Goal: Task Accomplishment & Management: Use online tool/utility

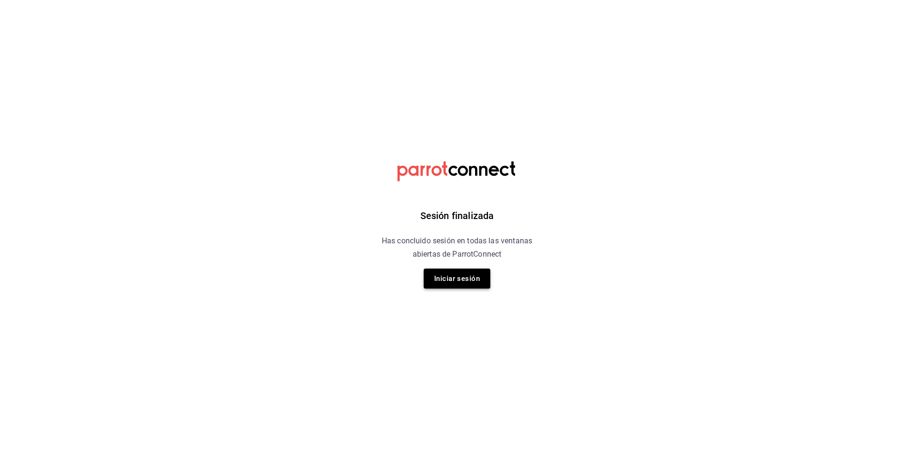
click at [432, 277] on button "Iniciar sesión" at bounding box center [457, 279] width 67 height 20
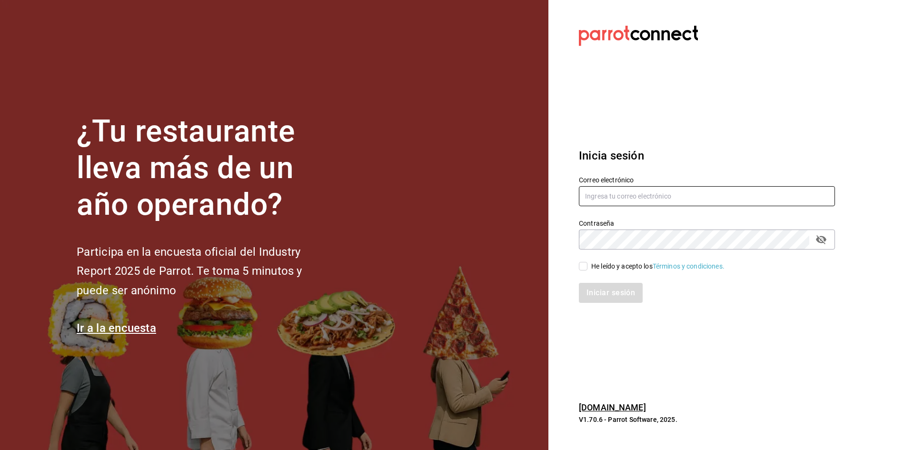
type input "admin.santiago@pcrgroup.mx"
click at [584, 266] on input "He leído y acepto los Términos y condiciones." at bounding box center [583, 266] width 9 height 9
checkbox input "true"
click at [595, 290] on button "Iniciar sesión" at bounding box center [611, 293] width 65 height 20
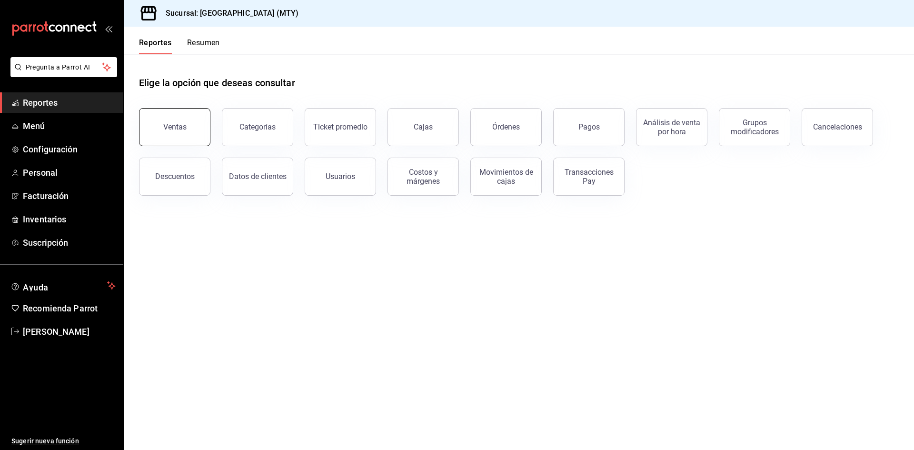
click at [172, 124] on div "Ventas" at bounding box center [174, 126] width 23 height 9
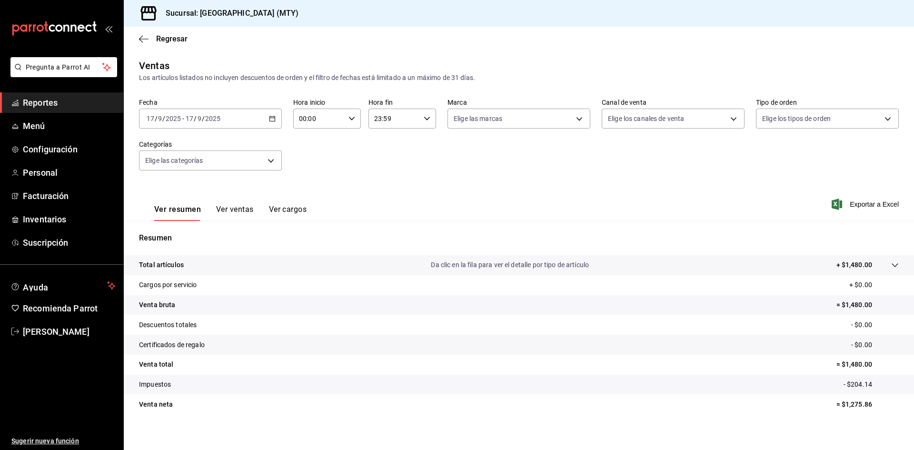
click at [271, 119] on icon "button" at bounding box center [272, 118] width 7 height 7
click at [190, 233] on span "Rango de fechas" at bounding box center [184, 233] width 74 height 10
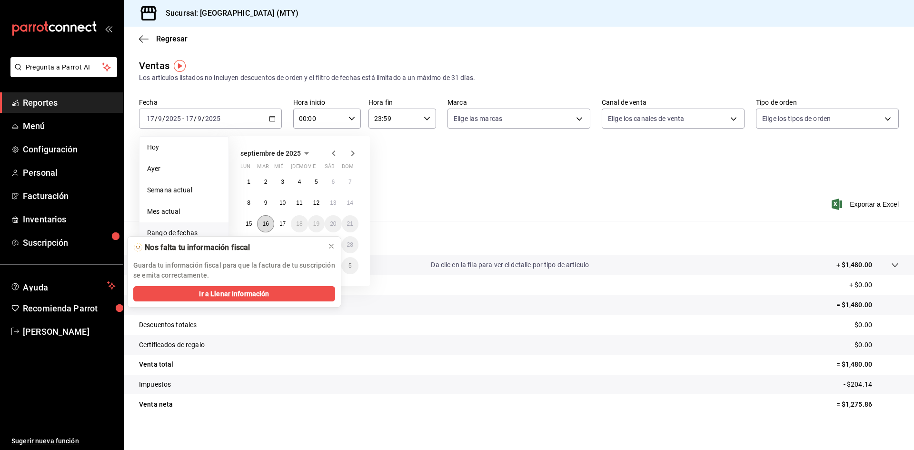
click at [270, 226] on button "16" at bounding box center [265, 223] width 17 height 17
click at [279, 225] on button "17" at bounding box center [282, 223] width 17 height 17
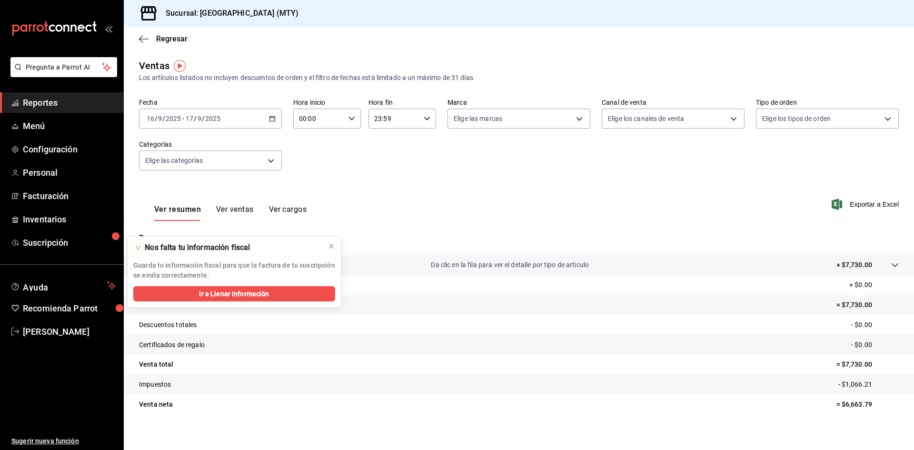
click at [350, 118] on icon "button" at bounding box center [352, 118] width 7 height 7
click at [308, 161] on button "11" at bounding box center [309, 156] width 30 height 19
type input "11:00"
click at [423, 119] on div at bounding box center [457, 225] width 914 height 450
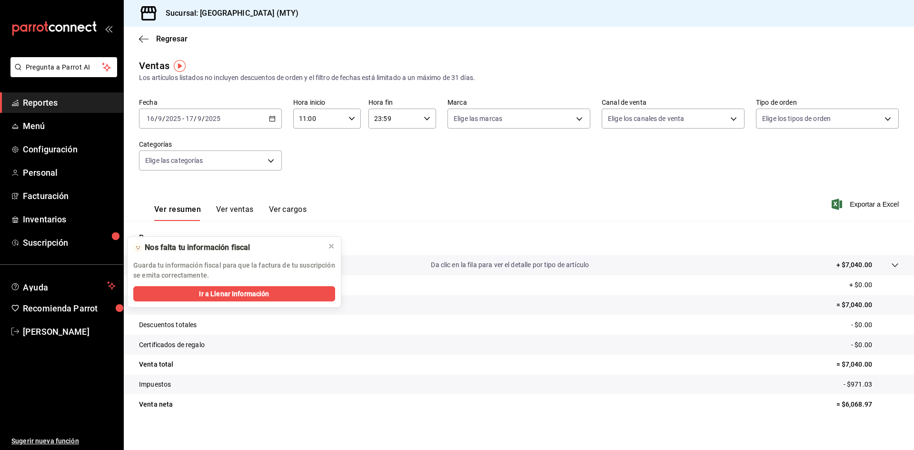
click at [424, 119] on \(Stroke\) "button" at bounding box center [427, 118] width 6 height 3
click at [476, 177] on div at bounding box center [457, 225] width 914 height 450
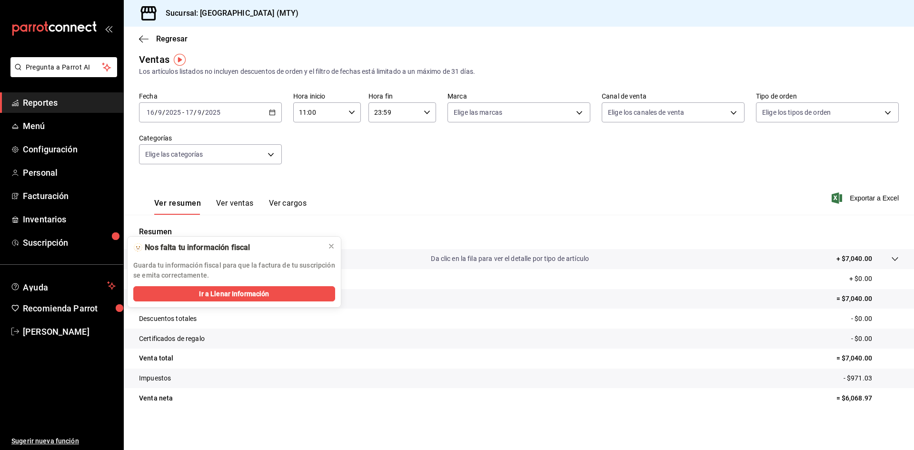
click at [492, 169] on div "Fecha 2025-09-16 16 / 9 / 2025 - 2025-09-17 17 / 9 / 2025 Hora inicio 11:00 Hor…" at bounding box center [519, 134] width 760 height 84
click at [394, 169] on div "Fecha 2025-09-16 16 / 9 / 2025 - 2025-09-17 17 / 9 / 2025 Hora inicio 11:00 Hor…" at bounding box center [519, 134] width 760 height 84
click at [426, 113] on icon "button" at bounding box center [427, 112] width 7 height 7
click at [384, 158] on button "11" at bounding box center [383, 153] width 30 height 19
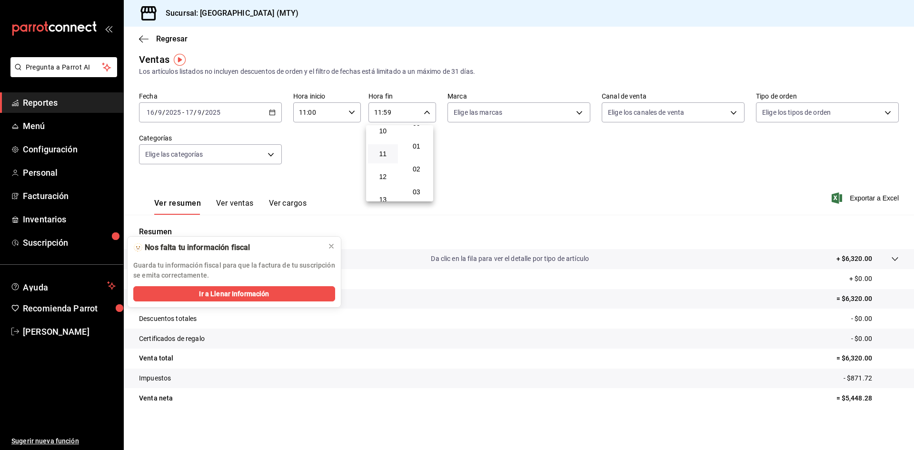
scroll to position [10, 0]
click at [416, 133] on button "00" at bounding box center [417, 127] width 30 height 19
type input "11:00"
click at [508, 158] on div at bounding box center [457, 225] width 914 height 450
click at [331, 249] on icon at bounding box center [332, 246] width 8 height 8
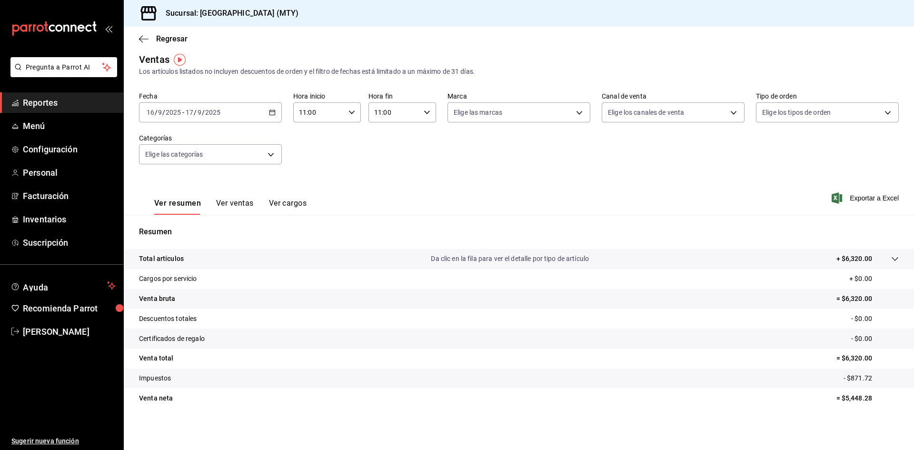
click at [241, 207] on button "Ver ventas" at bounding box center [235, 207] width 38 height 16
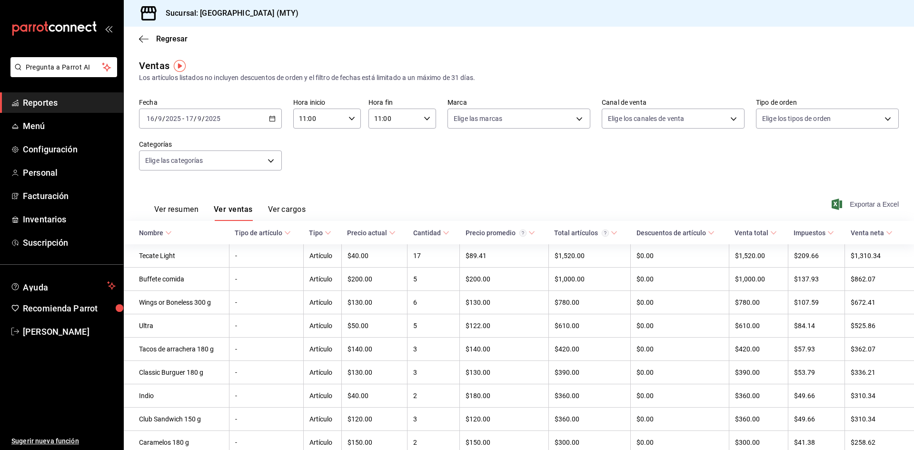
click at [852, 205] on span "Exportar a Excel" at bounding box center [866, 204] width 65 height 11
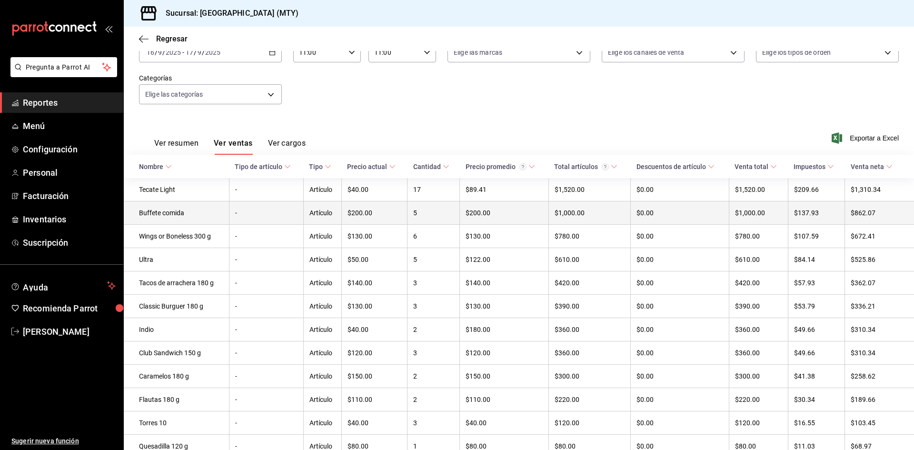
scroll to position [95, 0]
